Goal: Find specific page/section: Find specific page/section

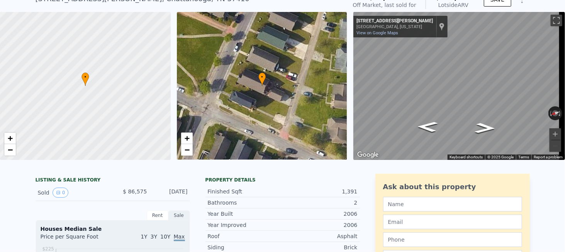
scroll to position [3, 0]
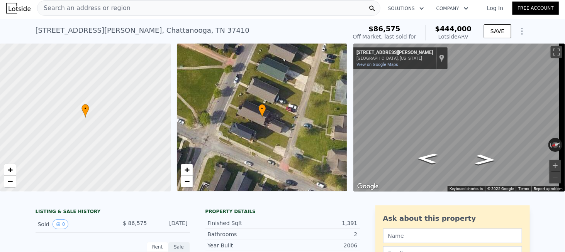
click at [112, 10] on span "Search an address or region" at bounding box center [83, 7] width 93 height 9
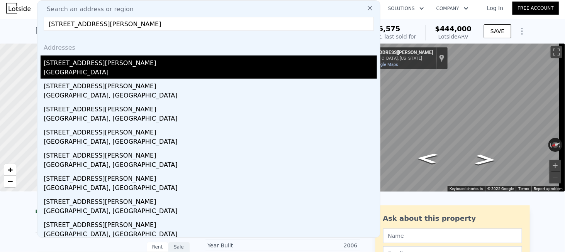
type input "[STREET_ADDRESS][PERSON_NAME]"
click at [81, 63] on div "[STREET_ADDRESS][PERSON_NAME]" at bounding box center [210, 62] width 333 height 12
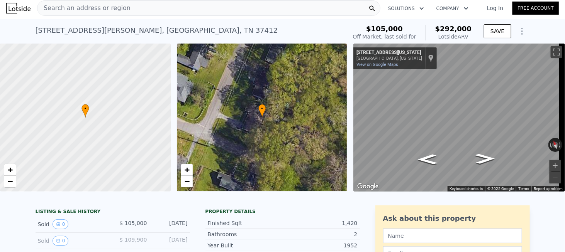
click at [116, 11] on span "Search an address or region" at bounding box center [83, 7] width 93 height 9
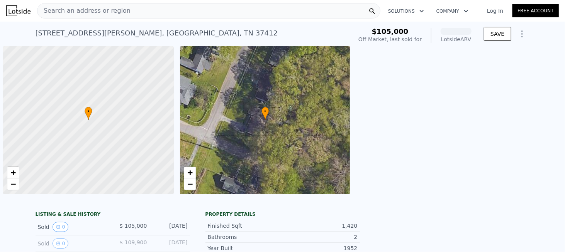
scroll to position [0, 3]
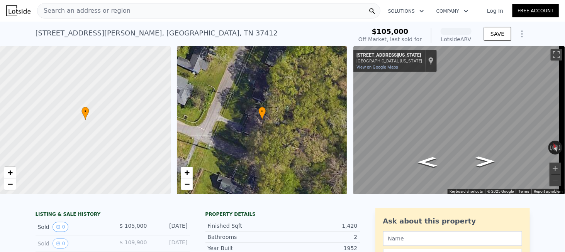
click at [100, 14] on span "Search an address or region" at bounding box center [83, 10] width 93 height 9
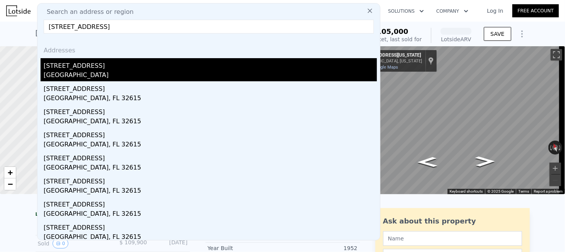
type input "26302 NW County Road 239, Alachua, FL 32615"
click at [93, 71] on div "Alachua County, FL 32615" at bounding box center [210, 76] width 333 height 11
